Goal: Task Accomplishment & Management: Complete application form

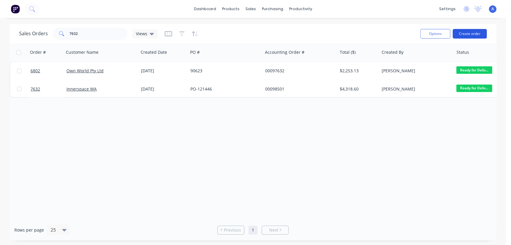
click at [464, 31] on button "Create order" at bounding box center [469, 34] width 34 height 10
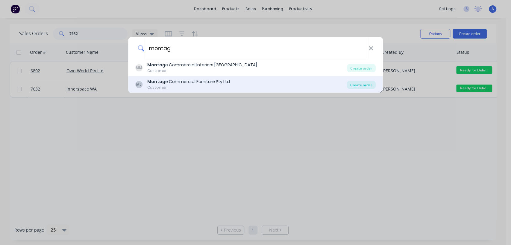
type input "montag"
click at [354, 83] on div "Create order" at bounding box center [360, 85] width 29 height 8
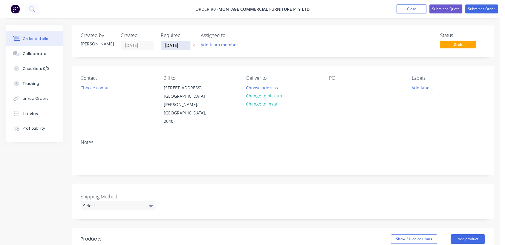
click at [188, 44] on input "[DATE]" at bounding box center [175, 45] width 29 height 9
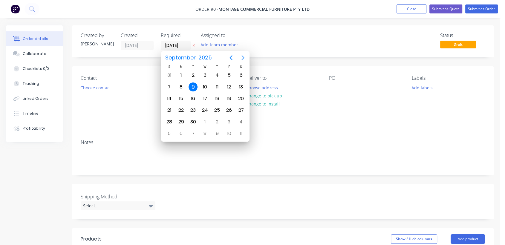
click at [243, 56] on icon "Next page" at bounding box center [243, 57] width 7 height 7
click at [203, 120] on div "31" at bounding box center [205, 122] width 9 height 9
type input "[DATE]"
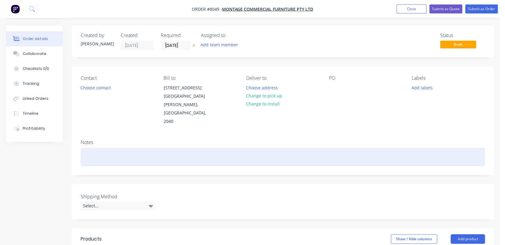
click at [94, 148] on div at bounding box center [283, 157] width 405 height 18
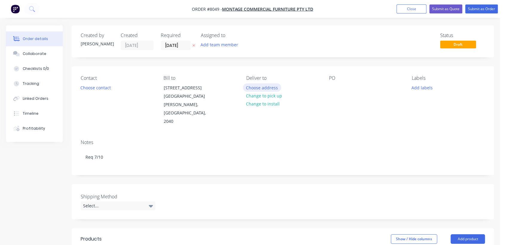
click at [261, 84] on button "Choose address" at bounding box center [262, 87] width 38 height 8
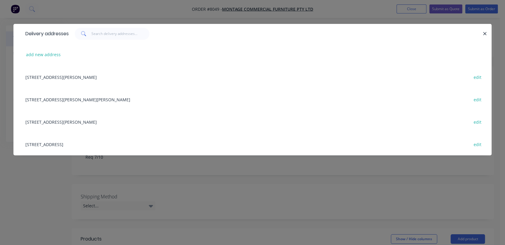
click at [80, 144] on div "[STREET_ADDRESS] edit" at bounding box center [252, 144] width 461 height 22
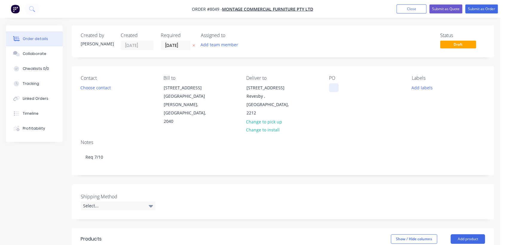
click at [334, 89] on div at bounding box center [334, 87] width 10 height 9
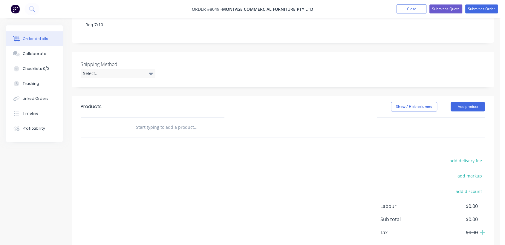
scroll to position [133, 0]
click at [110, 69] on div "Select..." at bounding box center [118, 73] width 75 height 9
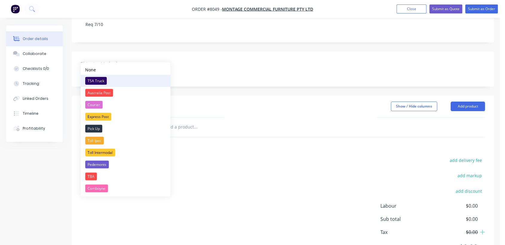
click at [101, 79] on div "TSA Truck" at bounding box center [96, 81] width 22 height 8
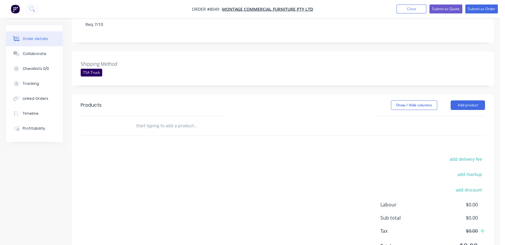
click at [179, 120] on input "text" at bounding box center [196, 126] width 120 height 12
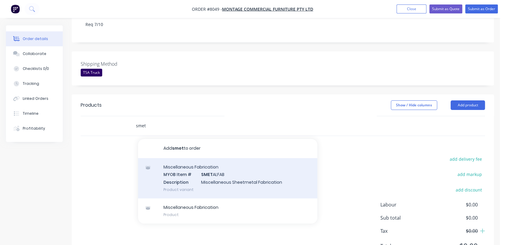
type input "smet"
click at [235, 161] on div "Miscellaneous Fabrication MYOB Item # SMET ALFAB Description Miscellaneous Shee…" at bounding box center [227, 178] width 179 height 40
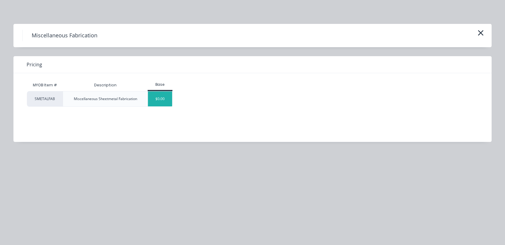
click at [169, 95] on div "$0.00" at bounding box center [160, 99] width 24 height 15
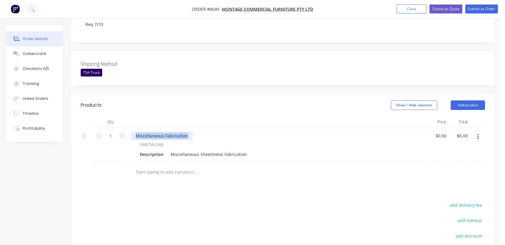
drag, startPoint x: 188, startPoint y: 118, endPoint x: 135, endPoint y: 120, distance: 53.3
click at [135, 132] on div "Miscellaneous Fabrication" at bounding box center [162, 136] width 62 height 9
drag, startPoint x: 168, startPoint y: 138, endPoint x: 266, endPoint y: 141, distance: 97.3
click at [266, 150] on div "Description Miscellaneous Sheetmetal Fabrication" at bounding box center [277, 154] width 279 height 9
click at [242, 150] on div "Miscellaneous Sheetmetal Fabrication" at bounding box center [208, 154] width 81 height 9
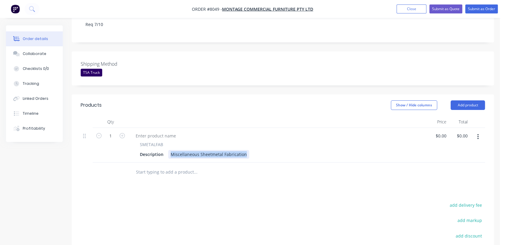
drag, startPoint x: 230, startPoint y: 131, endPoint x: 165, endPoint y: 130, distance: 64.6
click at [165, 141] on div "SMETALFAB Description Miscellaneous Sheetmetal Fabrication" at bounding box center [278, 149] width 294 height 17
type input "$0.00"
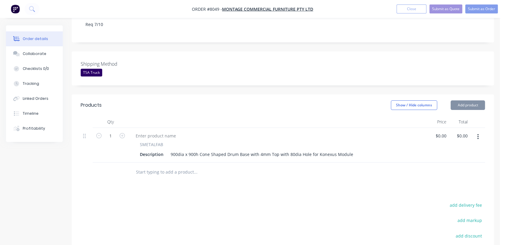
click at [183, 166] on input "text" at bounding box center [196, 172] width 120 height 12
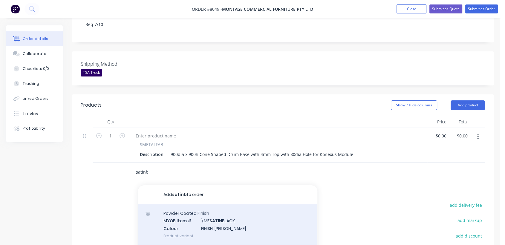
type input "satinb"
click at [208, 208] on div "Powder Coated Finish MYOB Item # \MF SATINB LACK Colour FINISH: Satin Black Pro…" at bounding box center [227, 225] width 179 height 40
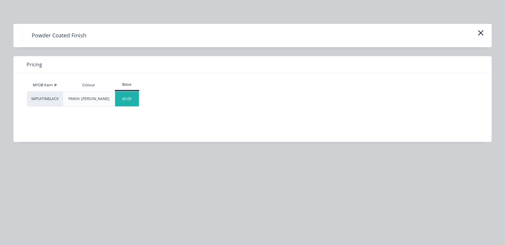
click at [134, 102] on div "$0.00" at bounding box center [127, 99] width 24 height 15
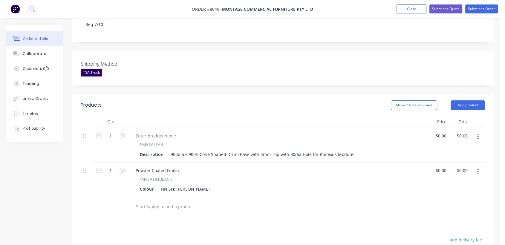
click at [173, 201] on input "text" at bounding box center [196, 207] width 120 height 12
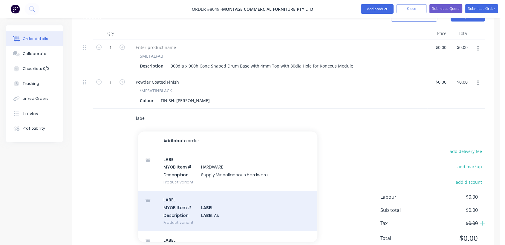
scroll to position [227, 0]
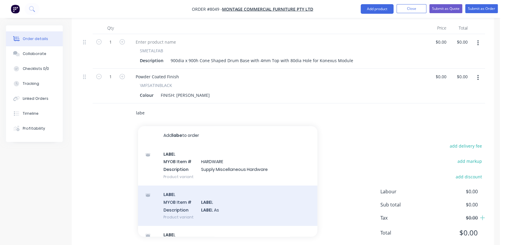
type input "labe"
click at [228, 186] on div "LABE L MYOB Item # LABE L Description LABE L As Product variant" at bounding box center [227, 206] width 179 height 40
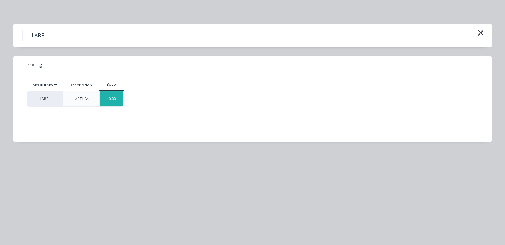
click at [110, 98] on div "$0.00" at bounding box center [112, 99] width 24 height 15
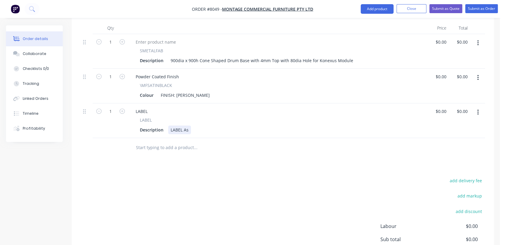
click at [190, 126] on div "LABEL As" at bounding box center [179, 130] width 23 height 9
type input "$0.00"
click at [185, 142] on input "text" at bounding box center [196, 148] width 120 height 12
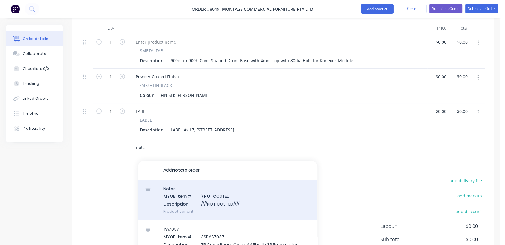
type input "notc"
click at [230, 181] on div "Notes MYOB Item # \ NOTC OSTED Description ////NOT COSTED//// Product variant" at bounding box center [227, 200] width 179 height 40
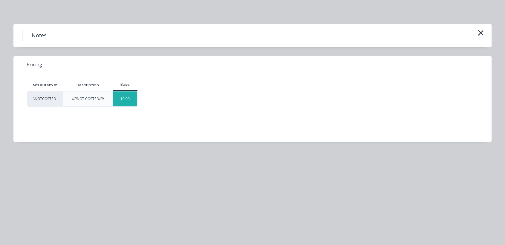
click at [123, 103] on div "$0.00" at bounding box center [125, 99] width 24 height 15
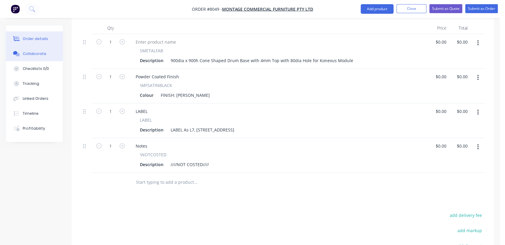
click at [45, 52] on button "Collaborate" at bounding box center [34, 53] width 57 height 15
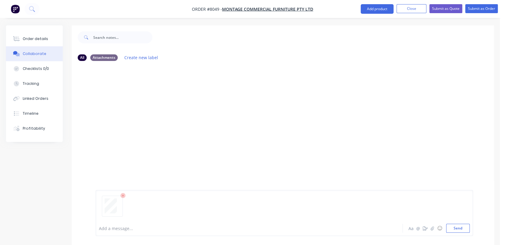
drag, startPoint x: 458, startPoint y: 226, endPoint x: 411, endPoint y: 212, distance: 49.3
click at [458, 226] on button "Send" at bounding box center [459, 228] width 24 height 9
click at [33, 36] on button "Order details" at bounding box center [34, 38] width 57 height 15
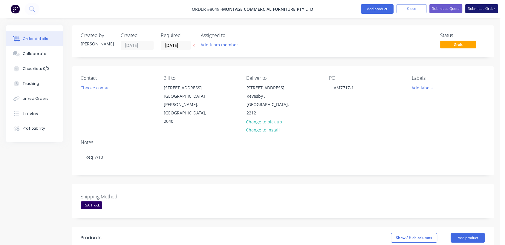
click at [483, 11] on button "Submit as Order" at bounding box center [482, 8] width 33 height 9
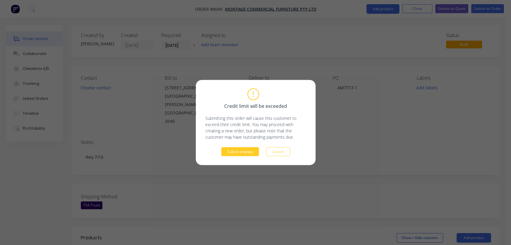
click at [234, 154] on button "Submit anyway" at bounding box center [240, 151] width 38 height 9
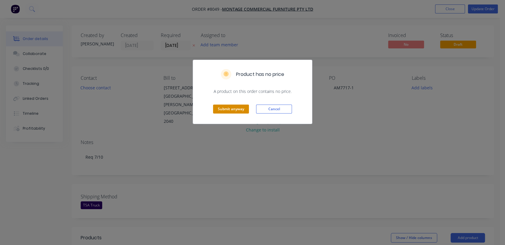
drag, startPoint x: 226, startPoint y: 101, endPoint x: 227, endPoint y: 107, distance: 5.5
click at [227, 102] on div "Submit anyway Cancel" at bounding box center [252, 109] width 119 height 29
click at [228, 110] on button "Submit anyway" at bounding box center [231, 109] width 36 height 9
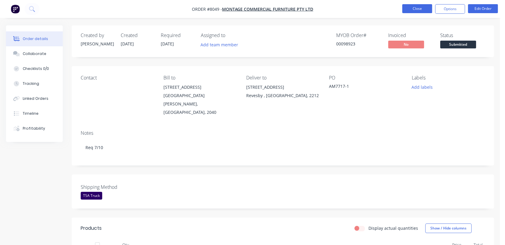
click at [414, 12] on button "Close" at bounding box center [418, 8] width 30 height 9
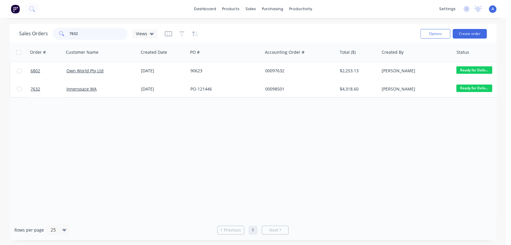
drag, startPoint x: 77, startPoint y: 34, endPoint x: 60, endPoint y: 32, distance: 17.7
click at [61, 32] on div "7632" at bounding box center [90, 34] width 75 height 12
type input "98443"
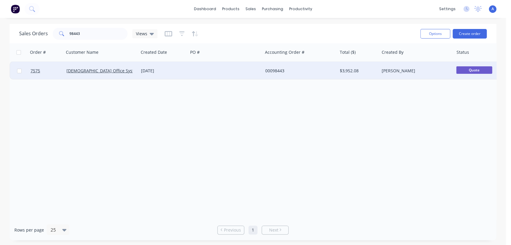
click at [217, 69] on div at bounding box center [225, 71] width 74 height 18
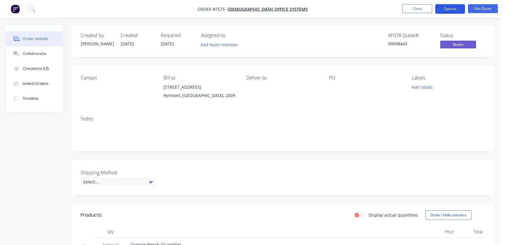
click at [444, 10] on button "Options" at bounding box center [450, 9] width 30 height 10
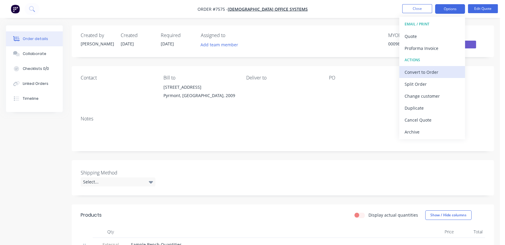
click at [427, 71] on div "Convert to Order" at bounding box center [432, 72] width 55 height 9
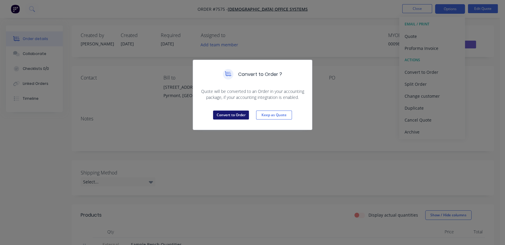
click at [237, 116] on button "Convert to Order" at bounding box center [231, 115] width 36 height 9
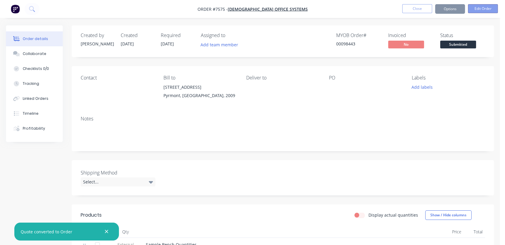
click at [483, 8] on button "Edit Order" at bounding box center [483, 8] width 30 height 9
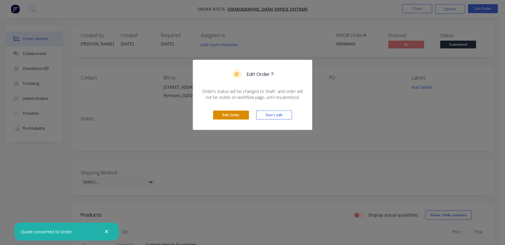
click at [241, 113] on button "Edit Order" at bounding box center [231, 115] width 36 height 9
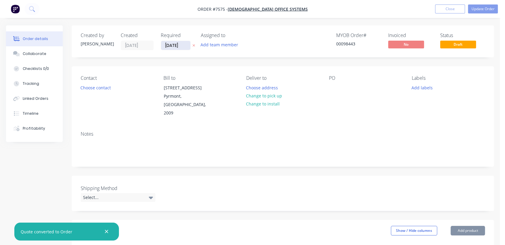
click at [185, 44] on input "[DATE]" at bounding box center [175, 45] width 29 height 9
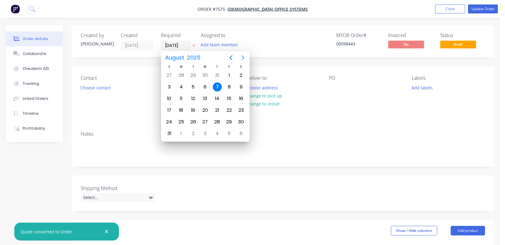
click at [240, 56] on icon "Next page" at bounding box center [243, 57] width 7 height 7
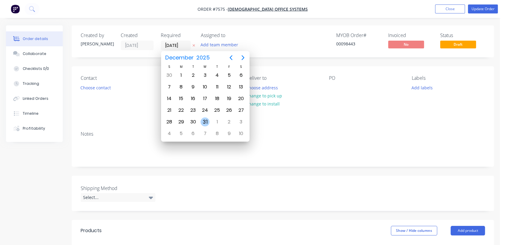
click at [207, 119] on div "31" at bounding box center [205, 122] width 9 height 9
type input "[DATE]"
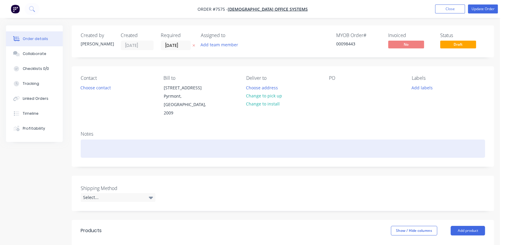
click at [105, 141] on div at bounding box center [283, 149] width 405 height 18
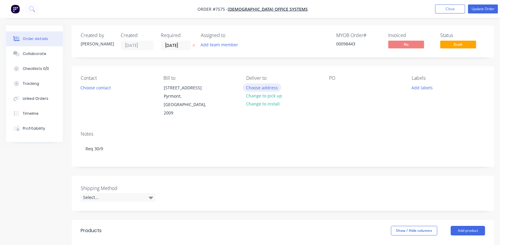
click at [256, 87] on button "Choose address" at bounding box center [262, 87] width 38 height 8
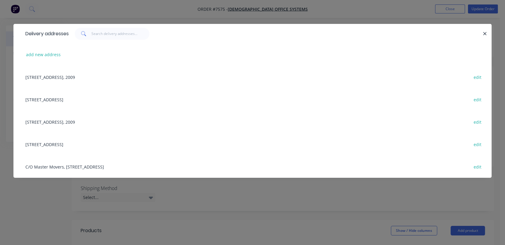
click at [61, 142] on div "[STREET_ADDRESS] edit" at bounding box center [252, 144] width 461 height 22
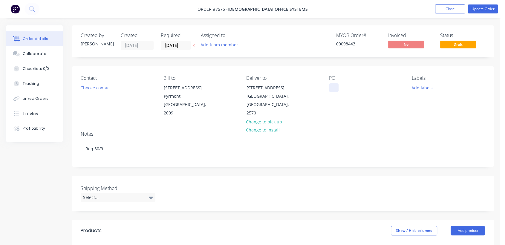
click at [330, 84] on div at bounding box center [334, 87] width 10 height 9
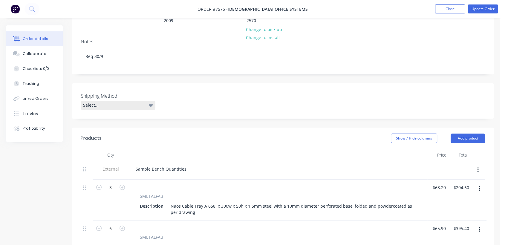
scroll to position [100, 0]
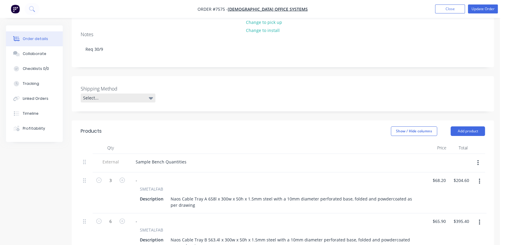
click at [111, 94] on div "Select..." at bounding box center [118, 98] width 75 height 9
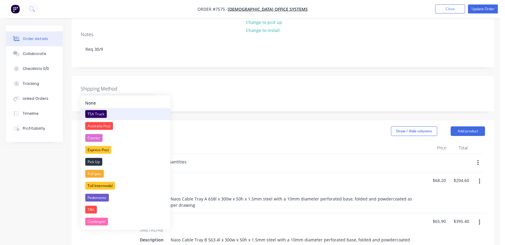
click at [94, 113] on div "TSA Truck" at bounding box center [96, 114] width 22 height 8
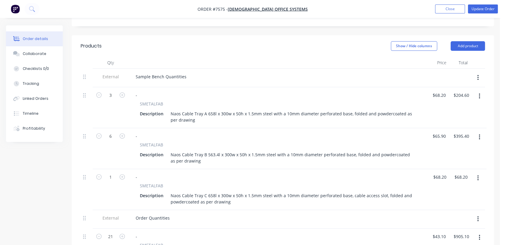
scroll to position [199, 0]
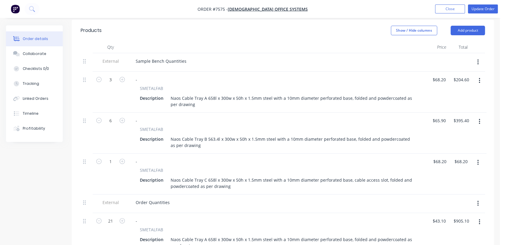
click at [476, 57] on button "button" at bounding box center [478, 62] width 14 height 11
click at [449, 86] on div "Delete" at bounding box center [457, 90] width 46 height 9
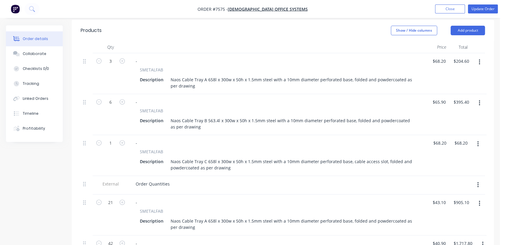
click at [476, 57] on button "button" at bounding box center [480, 62] width 14 height 11
click at [447, 109] on div "Delete" at bounding box center [458, 113] width 46 height 9
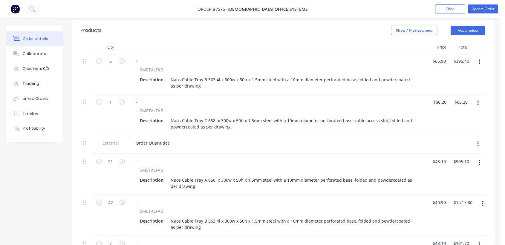
click at [479, 57] on button "button" at bounding box center [480, 62] width 14 height 11
click at [448, 109] on div "Delete" at bounding box center [458, 113] width 46 height 9
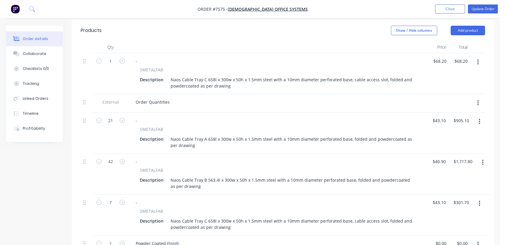
click at [478, 59] on icon "button" at bounding box center [478, 62] width 1 height 7
click at [442, 109] on div "Delete" at bounding box center [457, 113] width 46 height 9
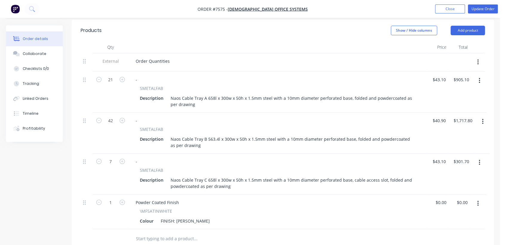
click at [478, 59] on icon "button" at bounding box center [478, 62] width 1 height 7
click at [440, 86] on div "Delete" at bounding box center [457, 90] width 46 height 9
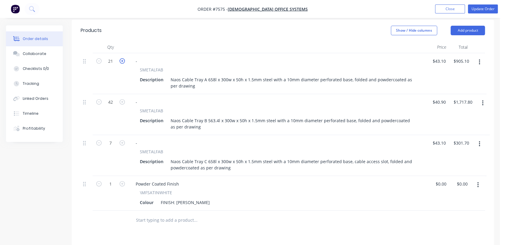
click at [121, 58] on icon "button" at bounding box center [122, 60] width 5 height 5
type input "22"
type input "$948.20"
click at [121, 58] on icon "button" at bounding box center [122, 60] width 5 height 5
type input "23"
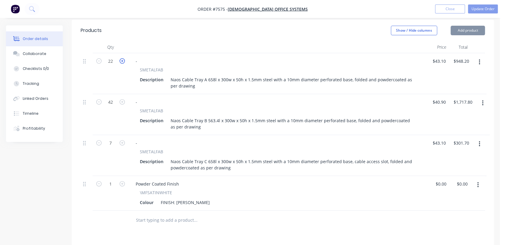
type input "$991.30"
click at [121, 58] on icon "button" at bounding box center [122, 60] width 5 height 5
type input "24"
type input "$1,034.40"
click at [122, 99] on icon "button" at bounding box center [122, 101] width 5 height 5
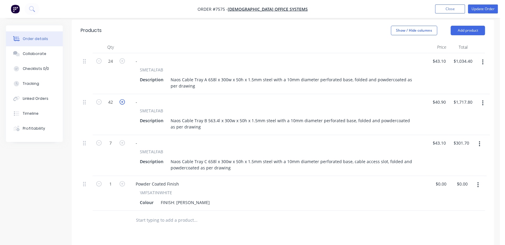
type input "43"
type input "$1,758.70"
click at [122, 99] on icon "button" at bounding box center [122, 101] width 5 height 5
type input "44"
type input "$1,799.60"
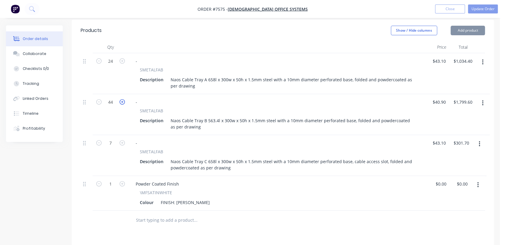
click at [122, 99] on icon "button" at bounding box center [122, 101] width 5 height 5
type input "45"
type input "$1,840.50"
click at [122, 99] on icon "button" at bounding box center [122, 101] width 5 height 5
type input "46"
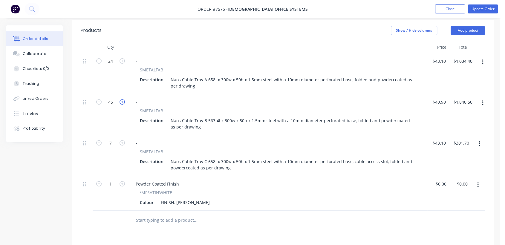
type input "$1,881.40"
click at [122, 99] on icon "button" at bounding box center [122, 101] width 5 height 5
type input "47"
type input "$1,922.30"
click at [122, 99] on icon "button" at bounding box center [122, 101] width 5 height 5
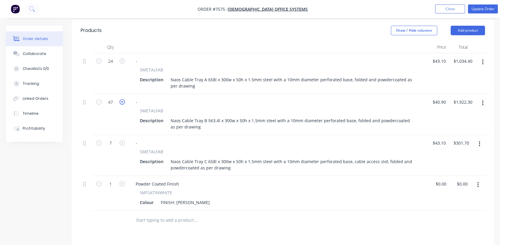
type input "48"
type input "$1,963.20"
click at [122, 140] on icon "button" at bounding box center [122, 142] width 5 height 5
type input "8"
type input "$344.80"
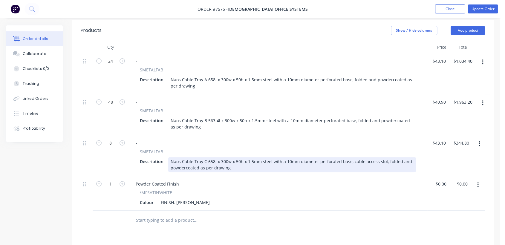
click at [236, 158] on div "Naos Cable Tray C 658l x 300w x 50h x 1.5mm steel with a 10mm diameter perforat…" at bounding box center [292, 164] width 248 height 15
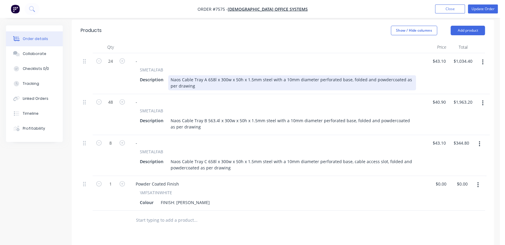
click at [197, 77] on div "Naos Cable Tray A 658l x 300w x 50h x 1.5mm steel with a 10mm diameter perforat…" at bounding box center [292, 82] width 248 height 15
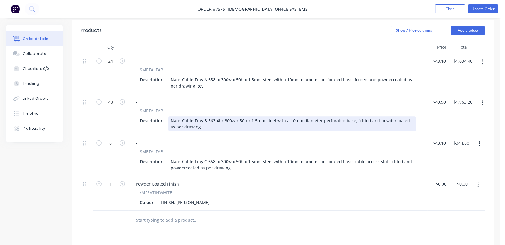
click at [201, 120] on div "Naos Cable Tray B 563.4l x 300w x 50h x 1.5mm steel with a 10mm diameter perfor…" at bounding box center [292, 123] width 248 height 15
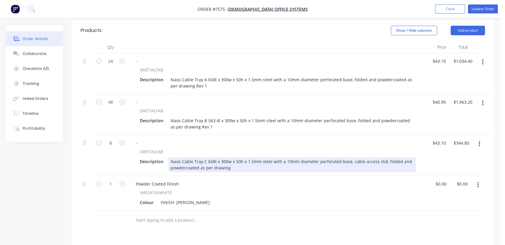
click at [234, 161] on div "Naos Cable Tray C 658l x 300w x 50h x 1.5mm steel with a 10mm diameter perforat…" at bounding box center [292, 164] width 248 height 15
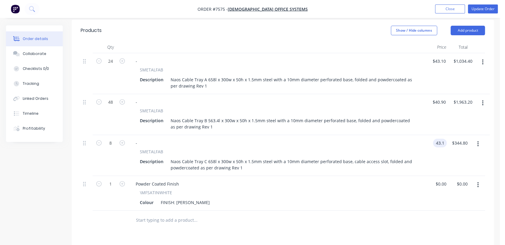
type input "$43.10"
click at [476, 180] on button "button" at bounding box center [478, 185] width 14 height 11
click at [444, 197] on div "Edit" at bounding box center [457, 201] width 46 height 9
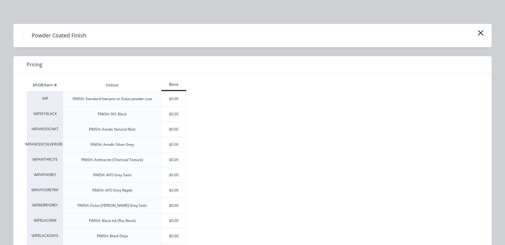
drag, startPoint x: 170, startPoint y: 98, endPoint x: 162, endPoint y: 117, distance: 20.2
click at [170, 98] on div "$0.00" at bounding box center [174, 99] width 24 height 15
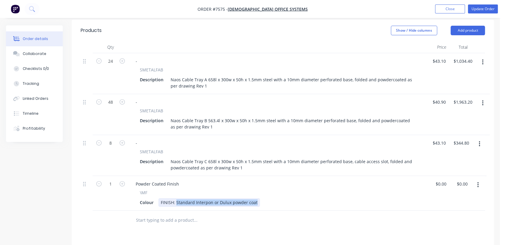
drag, startPoint x: 176, startPoint y: 192, endPoint x: 291, endPoint y: 196, distance: 114.9
click at [291, 198] on div "Colour FINISH: Standard Interpon or Dulux powder coat" at bounding box center [277, 202] width 279 height 9
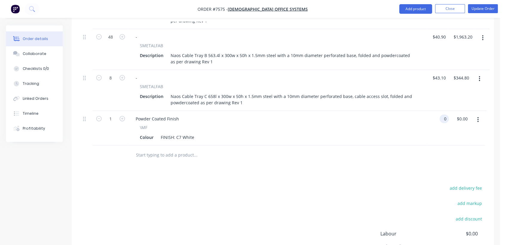
scroll to position [266, 0]
type input "$0.00"
click at [171, 148] on input "text" at bounding box center [196, 154] width 120 height 12
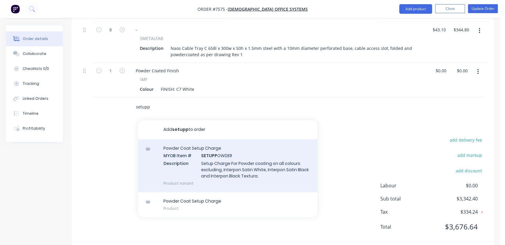
scroll to position [315, 0]
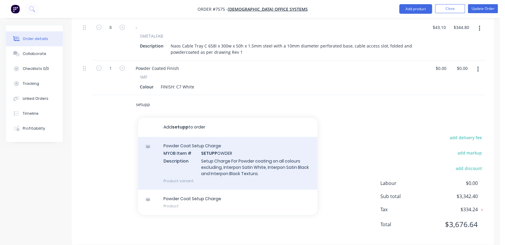
type input "setupp"
click at [243, 156] on div "Powder Coat Setup Charge MYOB Item # SETUPP OWDER Description Setup Charge For …" at bounding box center [227, 163] width 179 height 53
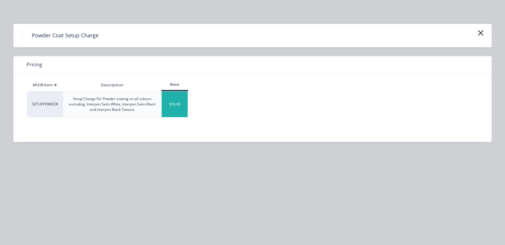
click at [176, 104] on div "$50.00" at bounding box center [175, 105] width 26 height 26
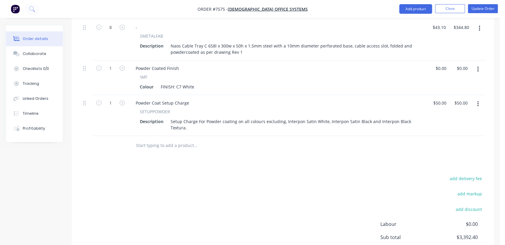
click at [175, 140] on input "text" at bounding box center [196, 146] width 120 height 12
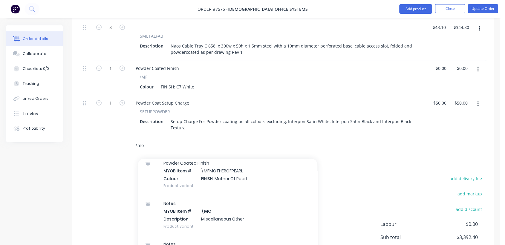
scroll to position [66, 0]
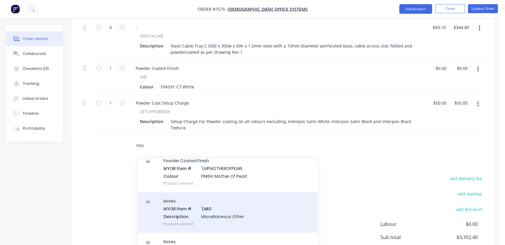
type input "\mo"
click at [217, 200] on div "Notes MYOB Item # \MO Description Miscellaneous Other Product variant" at bounding box center [227, 212] width 179 height 40
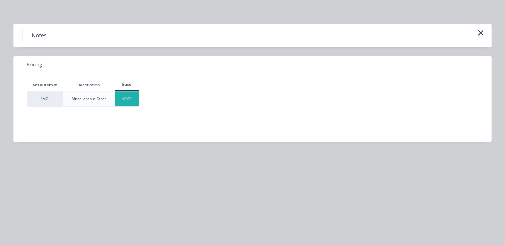
click at [124, 97] on div "$0.00" at bounding box center [127, 99] width 24 height 15
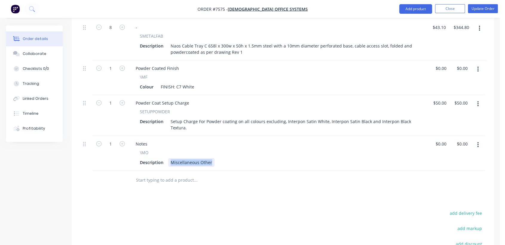
drag, startPoint x: 171, startPoint y: 155, endPoint x: 239, endPoint y: 159, distance: 68.6
click at [239, 159] on div "Notes \MO Description Miscellaneous Other" at bounding box center [278, 153] width 299 height 35
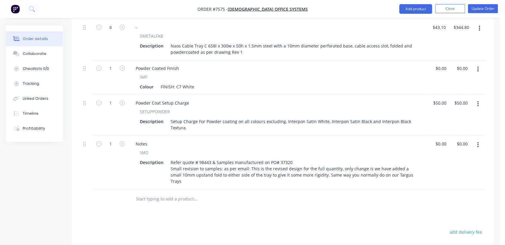
click at [168, 193] on input "text" at bounding box center [196, 199] width 120 height 12
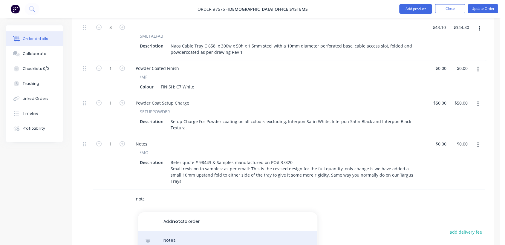
type input "notc"
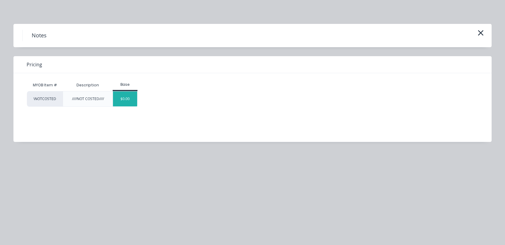
click at [133, 97] on div "$0.00" at bounding box center [125, 99] width 24 height 15
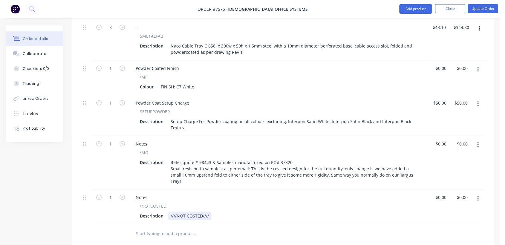
click at [210, 212] on div "////NOT COSTED////" at bounding box center [189, 216] width 43 height 9
type input "$0.00"
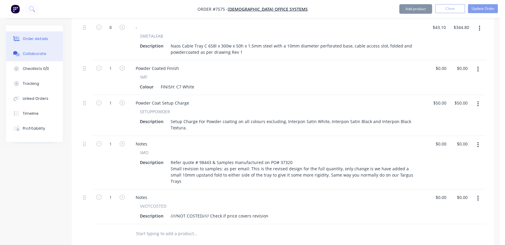
click at [27, 57] on button "Collaborate" at bounding box center [34, 53] width 57 height 15
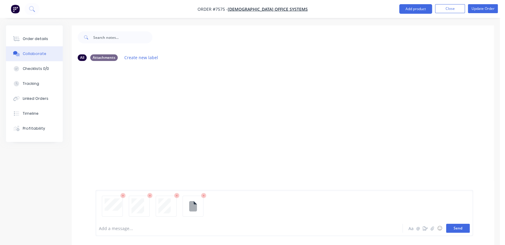
click at [458, 225] on button "Send" at bounding box center [459, 228] width 24 height 9
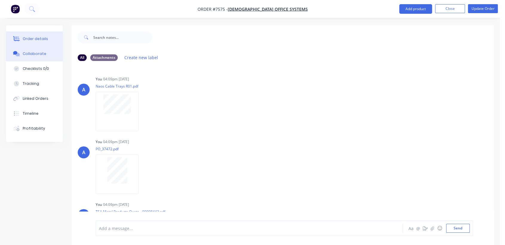
click at [51, 35] on button "Order details" at bounding box center [34, 38] width 57 height 15
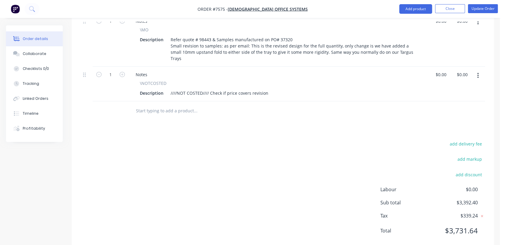
scroll to position [205, 0]
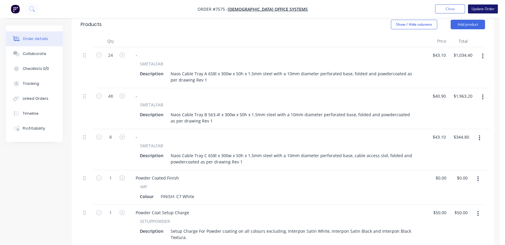
click at [491, 7] on button "Update Order" at bounding box center [483, 8] width 30 height 9
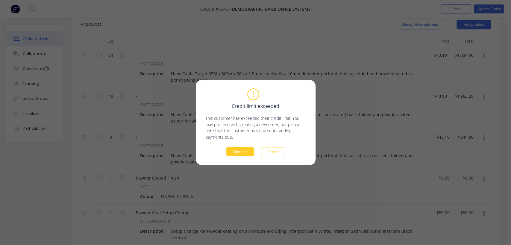
click at [244, 150] on button "Continue" at bounding box center [240, 151] width 28 height 9
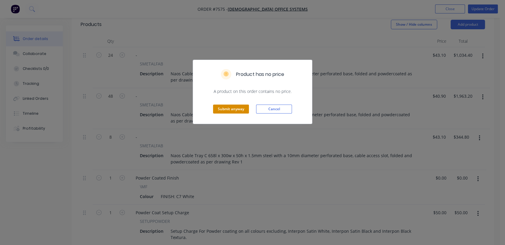
click at [243, 108] on button "Submit anyway" at bounding box center [231, 109] width 36 height 9
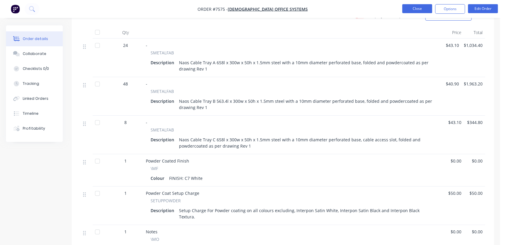
click at [419, 8] on button "Close" at bounding box center [418, 8] width 30 height 9
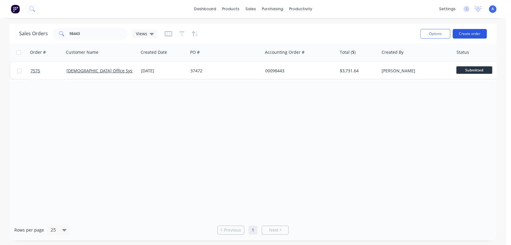
click at [475, 33] on button "Create order" at bounding box center [469, 34] width 34 height 10
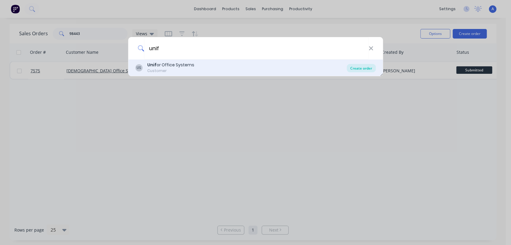
type input "unif"
click at [363, 67] on div "Create order" at bounding box center [360, 68] width 29 height 8
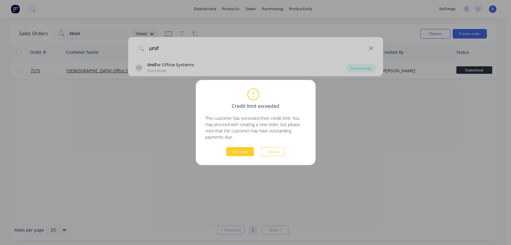
click at [241, 150] on button "Continue" at bounding box center [240, 151] width 28 height 9
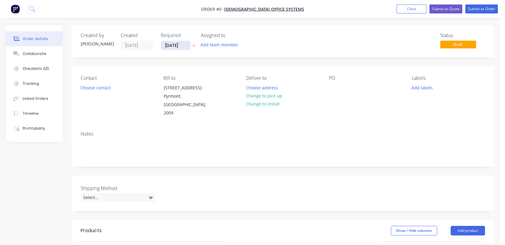
click at [185, 45] on input "[DATE]" at bounding box center [175, 45] width 29 height 9
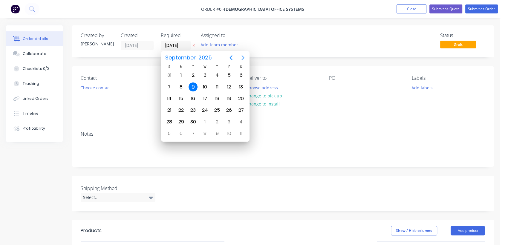
click at [242, 57] on icon "Next page" at bounding box center [243, 57] width 7 height 7
click at [204, 120] on div "31" at bounding box center [205, 122] width 9 height 9
type input "[DATE]"
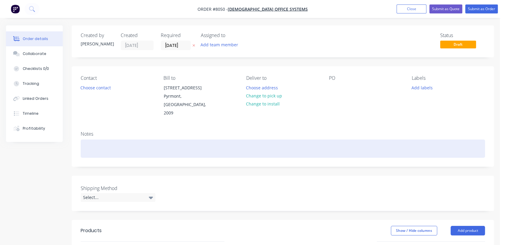
click at [102, 142] on div at bounding box center [283, 149] width 405 height 18
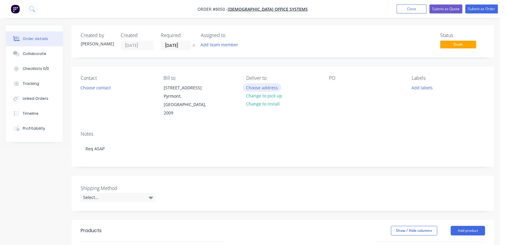
click at [265, 87] on button "Choose address" at bounding box center [262, 87] width 38 height 8
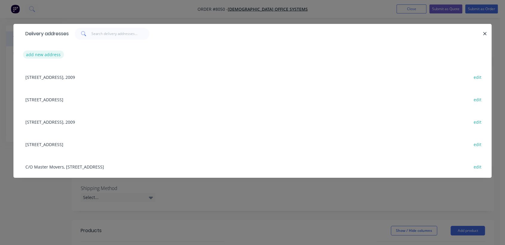
click at [48, 51] on button "add new address" at bounding box center [43, 55] width 41 height 8
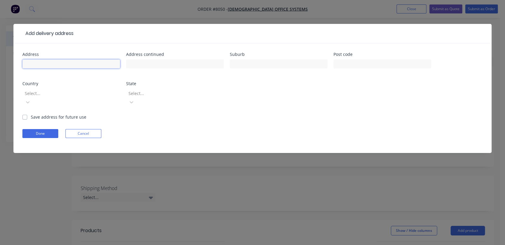
click at [47, 63] on input "text" at bounding box center [71, 64] width 98 height 9
paste input "[PERSON_NAME] <[PERSON_NAME][EMAIL_ADDRESS][DOMAIN_NAME]>"
type input "[PERSON_NAME] <[PERSON_NAME][EMAIL_ADDRESS][DOMAIN_NAME]>"
click at [43, 129] on button "Done" at bounding box center [40, 133] width 36 height 9
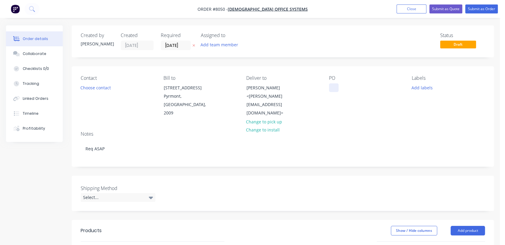
click at [330, 86] on div at bounding box center [334, 87] width 10 height 9
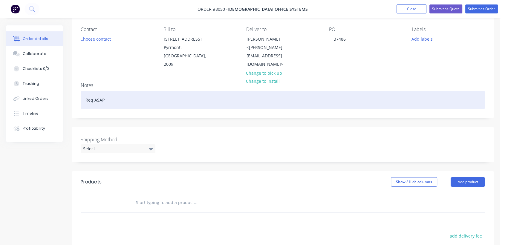
scroll to position [66, 0]
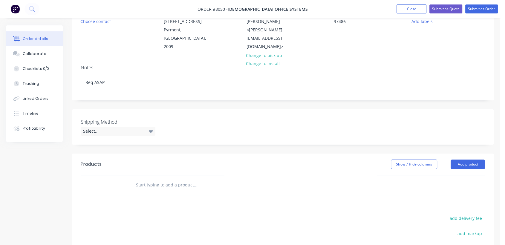
click at [115, 128] on div "Shipping Method Select..." at bounding box center [283, 126] width 423 height 35
click at [112, 127] on div "Select..." at bounding box center [118, 131] width 75 height 9
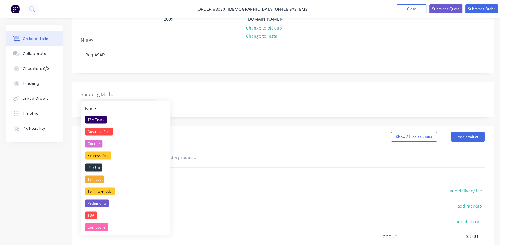
scroll to position [100, 0]
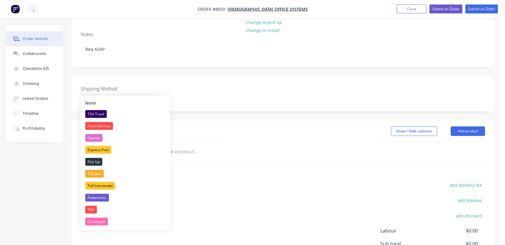
drag, startPoint x: 256, startPoint y: 132, endPoint x: 251, endPoint y: 134, distance: 5.3
click at [257, 132] on header "Products Show / Hide columns Add product" at bounding box center [283, 132] width 423 height 22
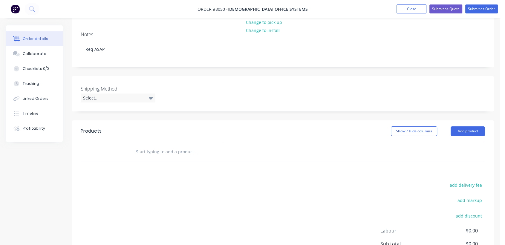
click at [168, 146] on input "text" at bounding box center [196, 152] width 120 height 12
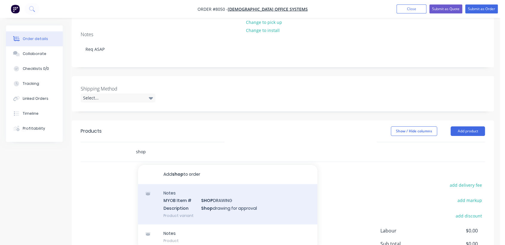
type input "shop"
click at [207, 195] on div "Notes MYOB Item # SHOP DRAWING Description Shop drawing for approval Product va…" at bounding box center [227, 204] width 179 height 40
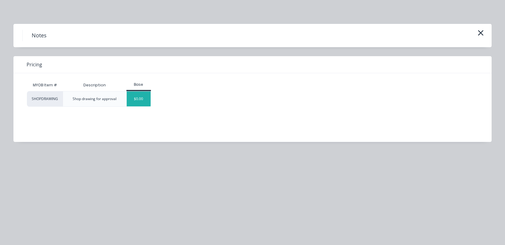
click at [132, 99] on div "$0.00" at bounding box center [139, 99] width 24 height 15
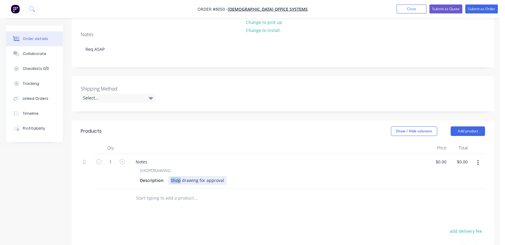
drag, startPoint x: 178, startPoint y: 172, endPoint x: 166, endPoint y: 172, distance: 12.0
click at [166, 176] on div "Description Shop drawing for approval" at bounding box center [277, 180] width 279 height 9
click at [195, 176] on div "CAD drawing for approval" at bounding box center [196, 180] width 57 height 9
click at [223, 176] on div "CAD drawings for approval" at bounding box center [197, 180] width 59 height 9
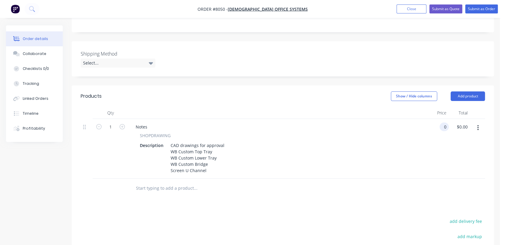
scroll to position [166, 0]
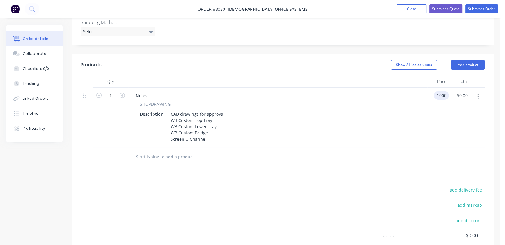
type input "$1,000.00"
click at [161, 151] on input "text" at bounding box center [196, 157] width 120 height 12
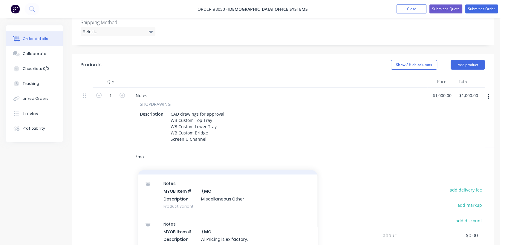
scroll to position [100, 0]
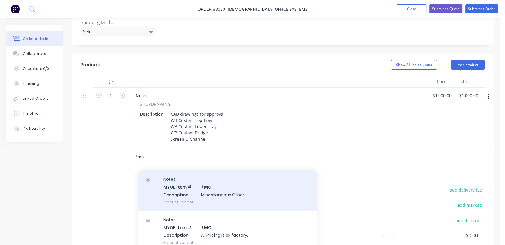
type input "\mo"
click at [226, 194] on div "Notes MYOB Item # \MO Description Miscellaneous Other Product variant" at bounding box center [227, 190] width 179 height 40
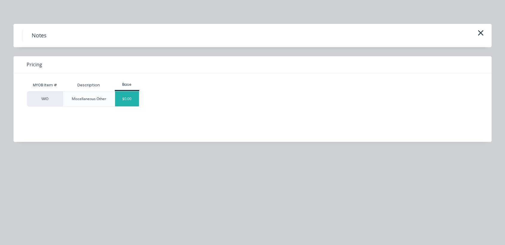
click at [126, 95] on div "$0.00" at bounding box center [127, 99] width 24 height 15
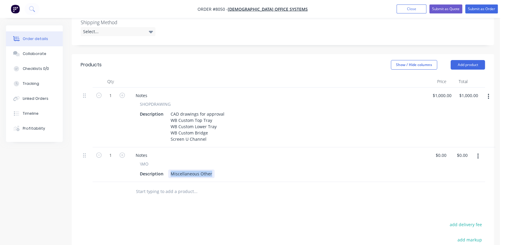
drag, startPoint x: 170, startPoint y: 165, endPoint x: 243, endPoint y: 163, distance: 73.6
click at [243, 170] on div "Description Miscellaneous Other" at bounding box center [277, 174] width 279 height 9
type input "$0.00"
click at [175, 186] on input "text" at bounding box center [196, 192] width 120 height 12
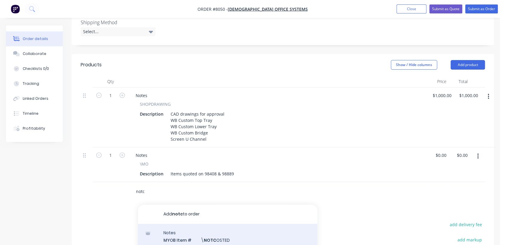
type input "notc"
click at [224, 231] on div "Notes MYOB Item # \ NOTC OSTED Description ////NOT COSTED//// Product variant" at bounding box center [227, 244] width 179 height 40
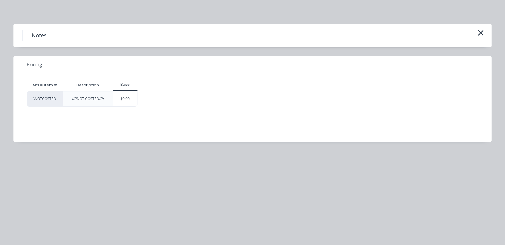
click at [135, 100] on div "$0.00" at bounding box center [125, 99] width 24 height 15
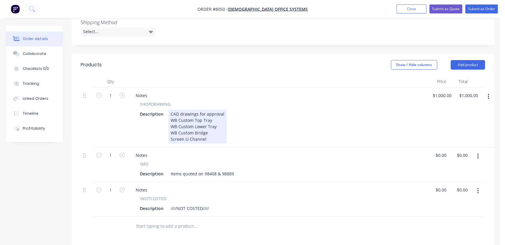
click at [223, 110] on div "CAD drawings for approval WB Custom Top Tray WB Custom Lower Tray WB Custom Bri…" at bounding box center [197, 127] width 59 height 34
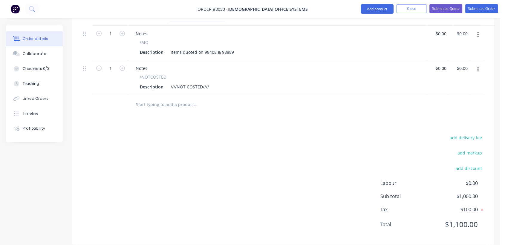
scroll to position [122, 0]
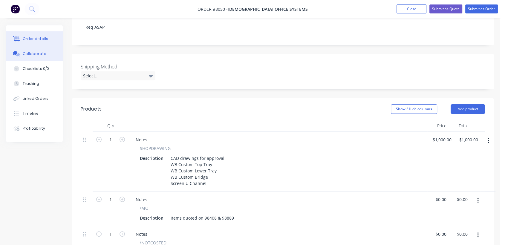
click at [46, 56] on button "Collaborate" at bounding box center [34, 53] width 57 height 15
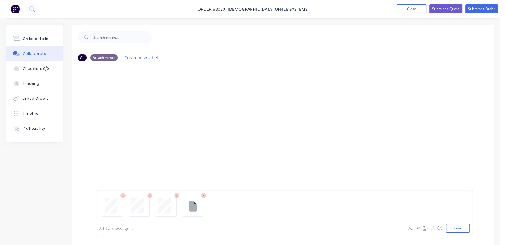
drag, startPoint x: 465, startPoint y: 227, endPoint x: 442, endPoint y: 216, distance: 25.7
click at [465, 227] on button "Send" at bounding box center [459, 228] width 24 height 9
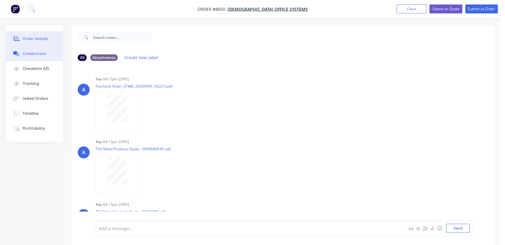
click at [30, 36] on div "Order details" at bounding box center [35, 38] width 25 height 5
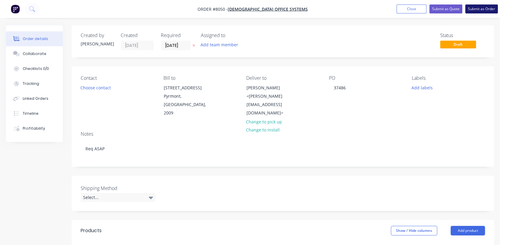
click at [482, 8] on button "Submit as Order" at bounding box center [482, 8] width 33 height 9
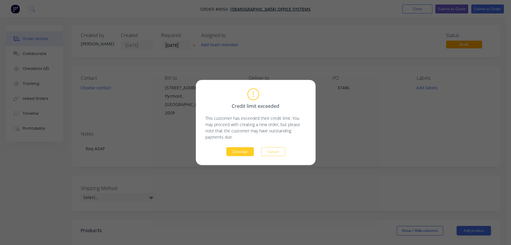
click at [242, 151] on button "Continue" at bounding box center [240, 151] width 28 height 9
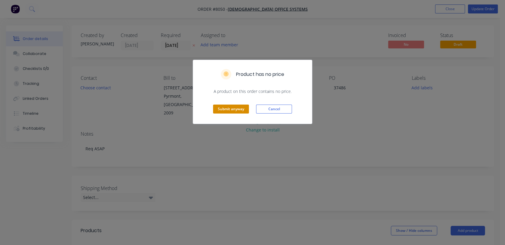
click at [236, 108] on button "Submit anyway" at bounding box center [231, 109] width 36 height 9
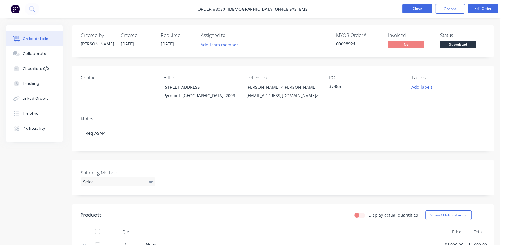
click at [423, 8] on button "Close" at bounding box center [418, 8] width 30 height 9
